Goal: Find contact information: Find contact information

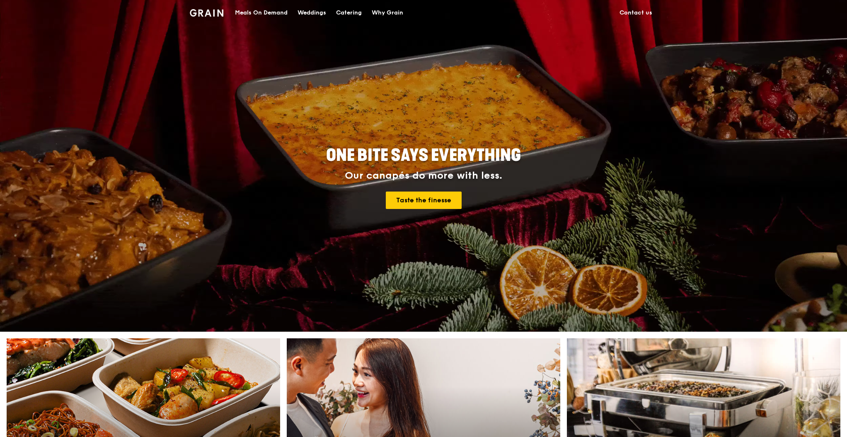
click at [627, 11] on link "Contact us" at bounding box center [635, 12] width 43 height 25
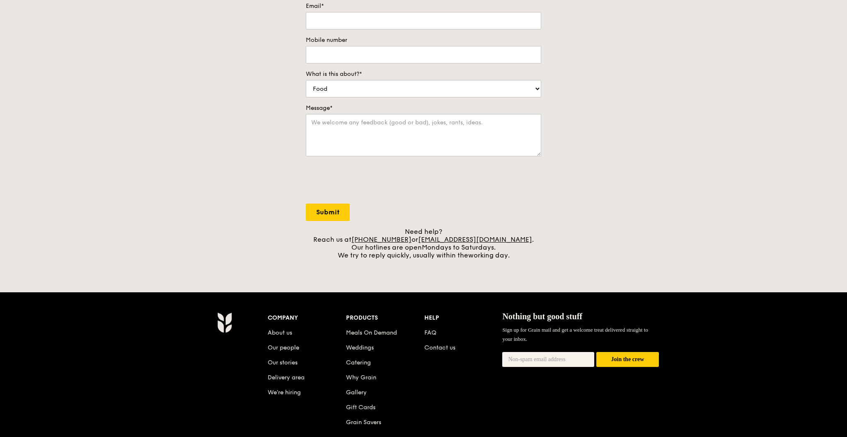
scroll to position [165, 0]
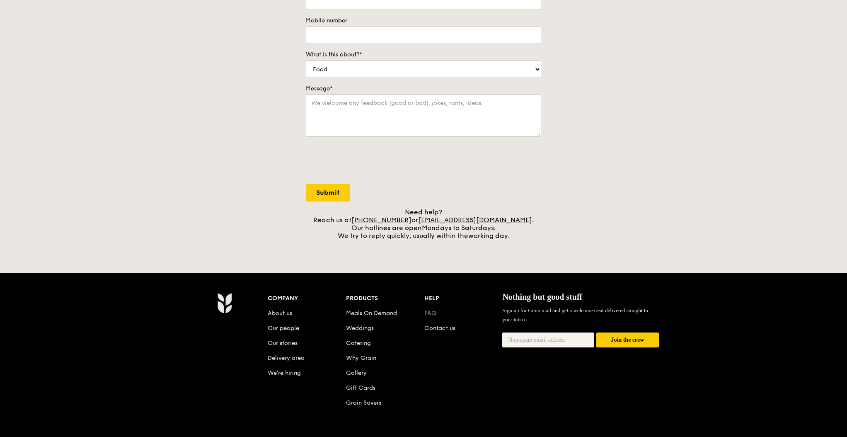
click at [431, 312] on link "FAQ" at bounding box center [430, 312] width 12 height 7
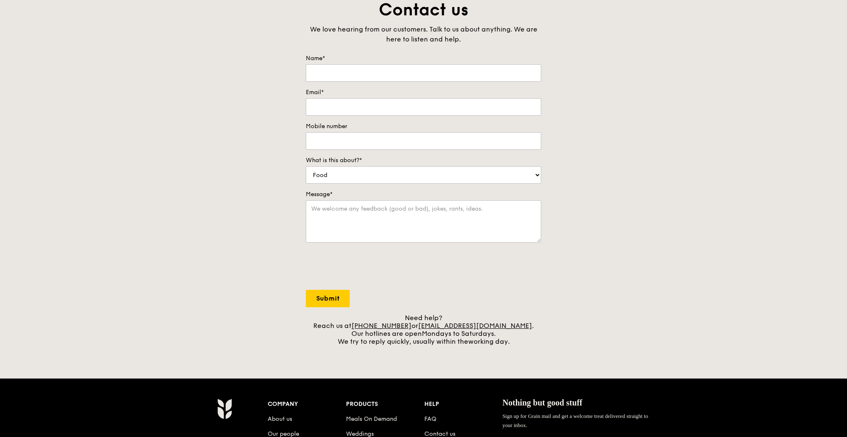
scroll to position [0, 0]
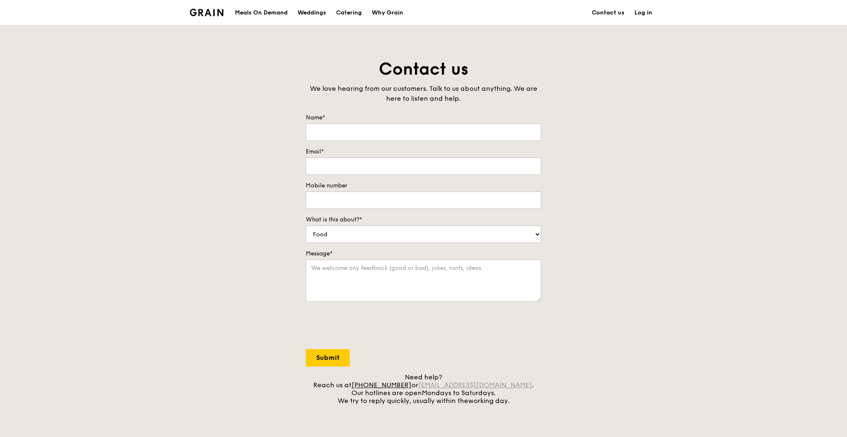
drag, startPoint x: 521, startPoint y: 387, endPoint x: 432, endPoint y: 385, distance: 88.7
click at [432, 386] on div "Need help? Reach us at [PHONE_NUMBER] or [EMAIL_ADDRESS][DOMAIN_NAME] . Our hot…" at bounding box center [423, 388] width 235 height 31
click at [266, 12] on div "Meals On Demand" at bounding box center [261, 12] width 53 height 25
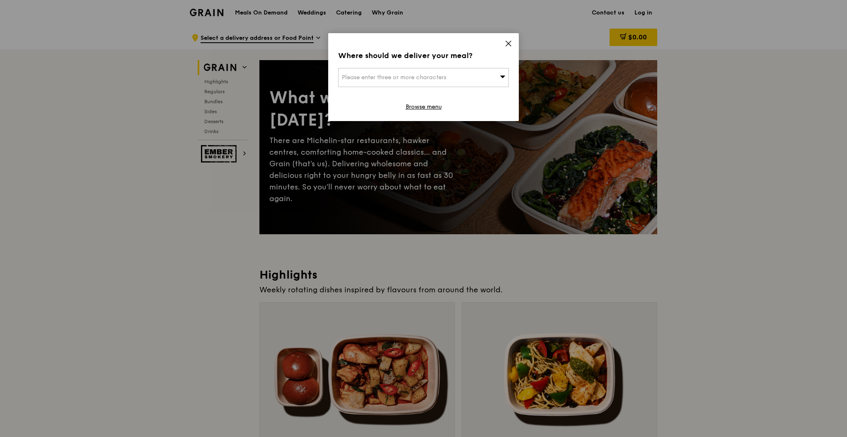
click at [508, 44] on icon at bounding box center [508, 43] width 5 height 5
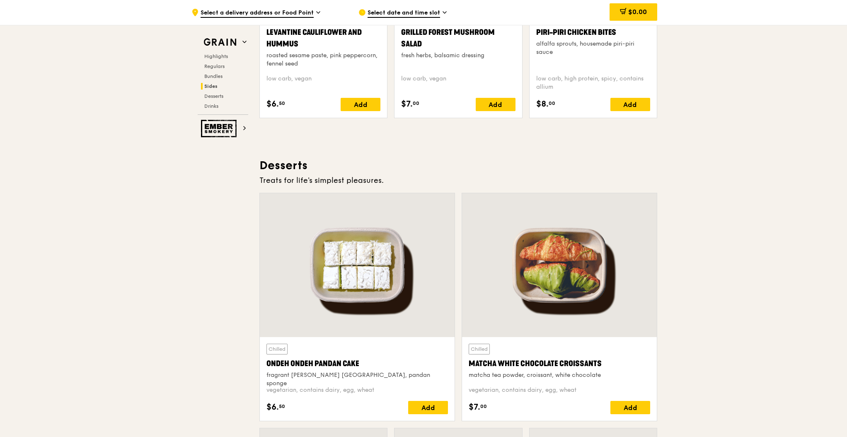
scroll to position [2319, 0]
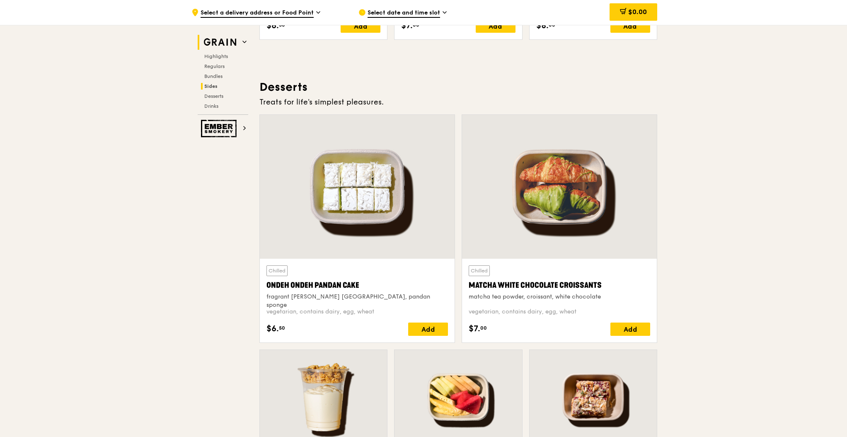
click at [244, 42] on icon at bounding box center [244, 42] width 3 height 2
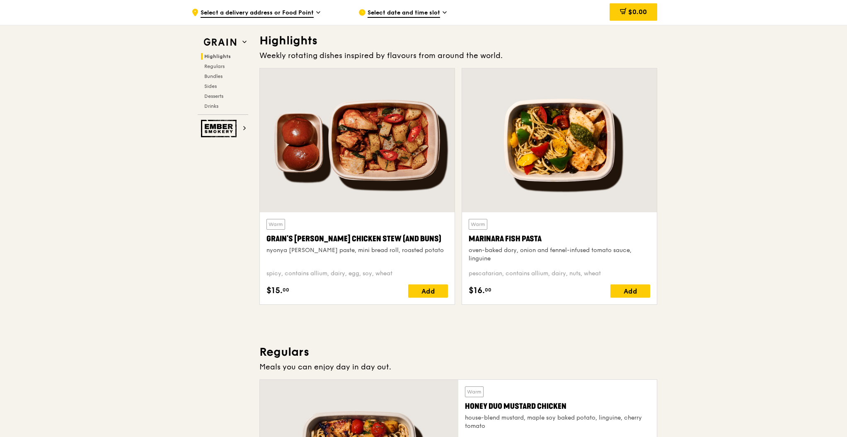
scroll to position [0, 0]
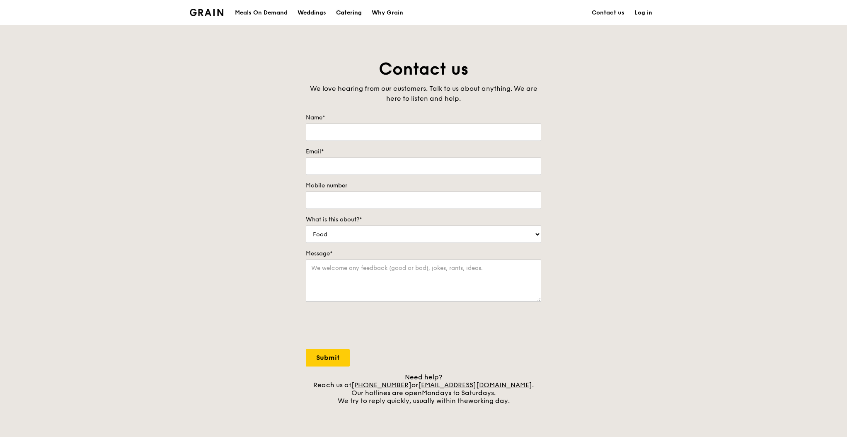
click at [355, 9] on div "Catering" at bounding box center [349, 12] width 26 height 25
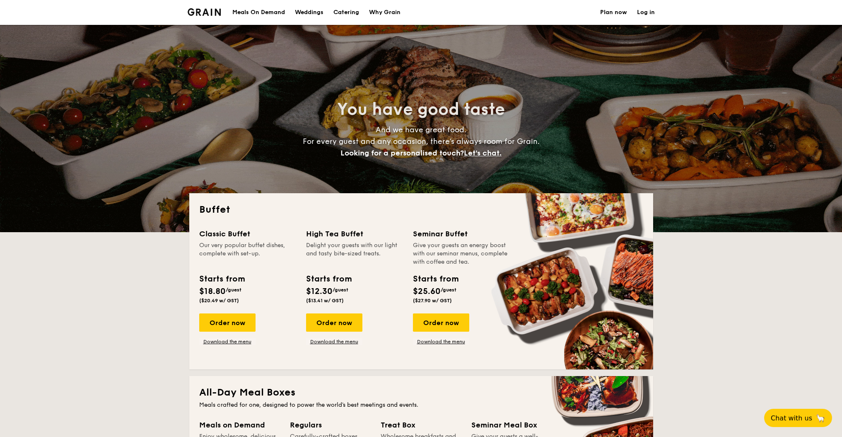
select select
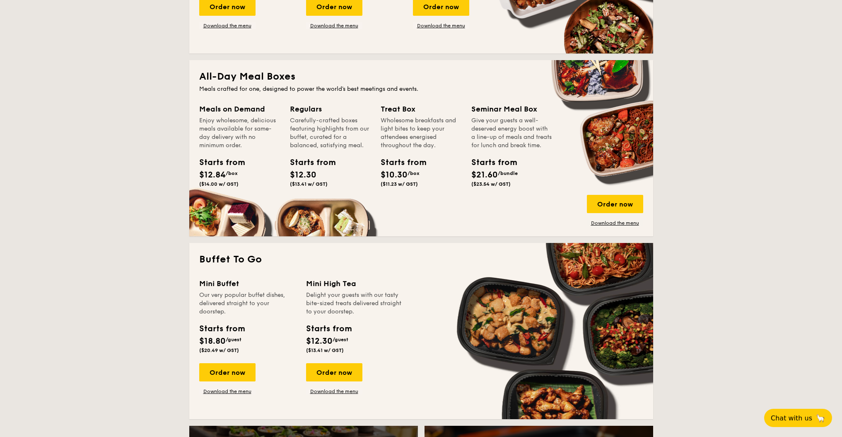
scroll to position [331, 0]
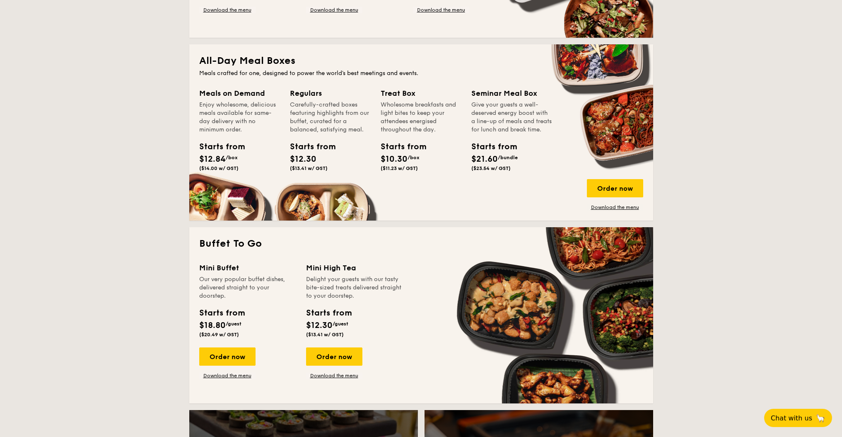
click at [404, 92] on div "Treat Box" at bounding box center [421, 93] width 81 height 12
click at [404, 167] on span "($11.23 w/ GST)" at bounding box center [399, 168] width 37 height 6
click at [621, 208] on link "Download the menu" at bounding box center [615, 207] width 56 height 7
